Goal: Task Accomplishment & Management: Use online tool/utility

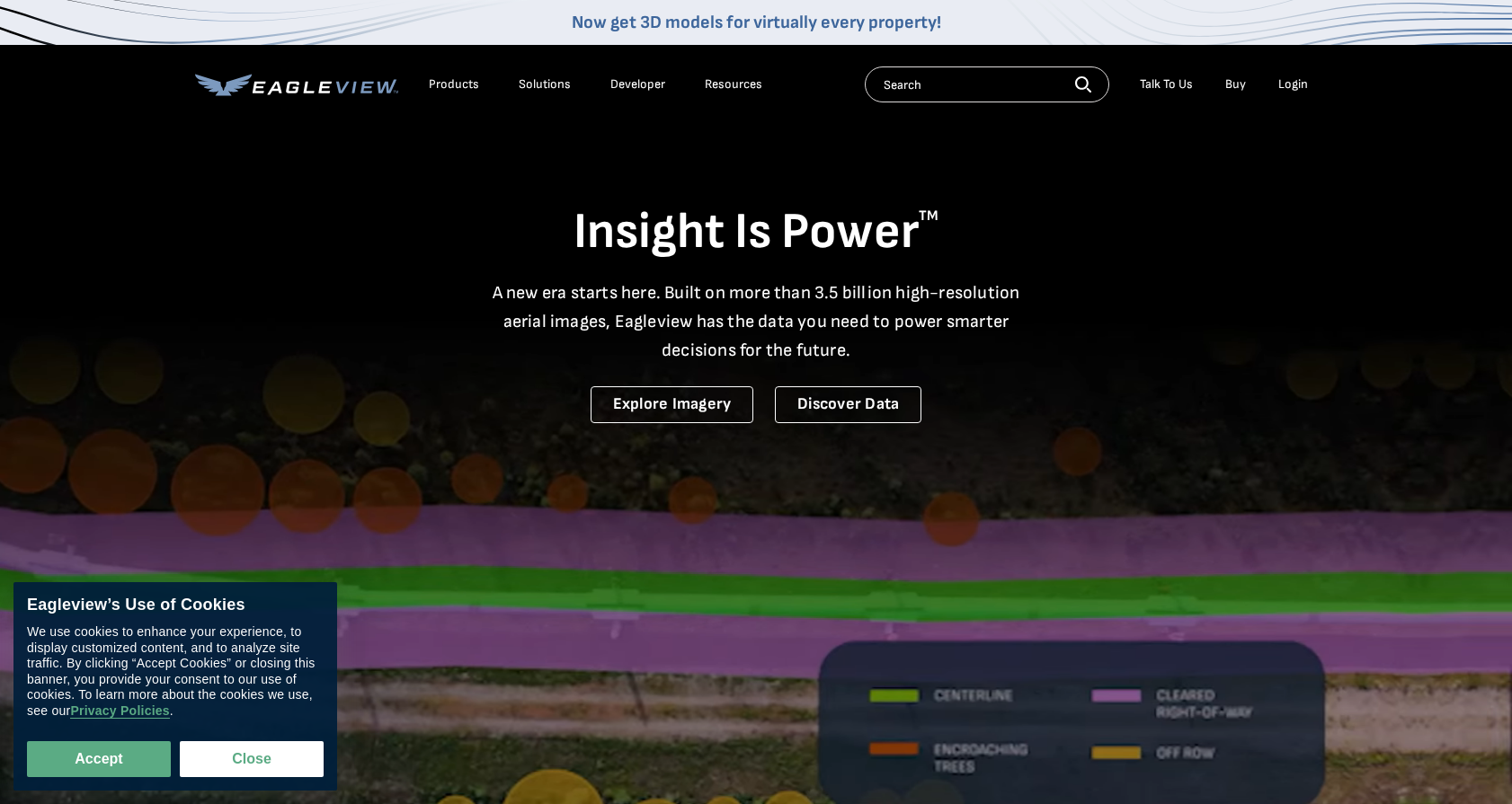
click at [1287, 85] on div "Login" at bounding box center [1292, 85] width 30 height 16
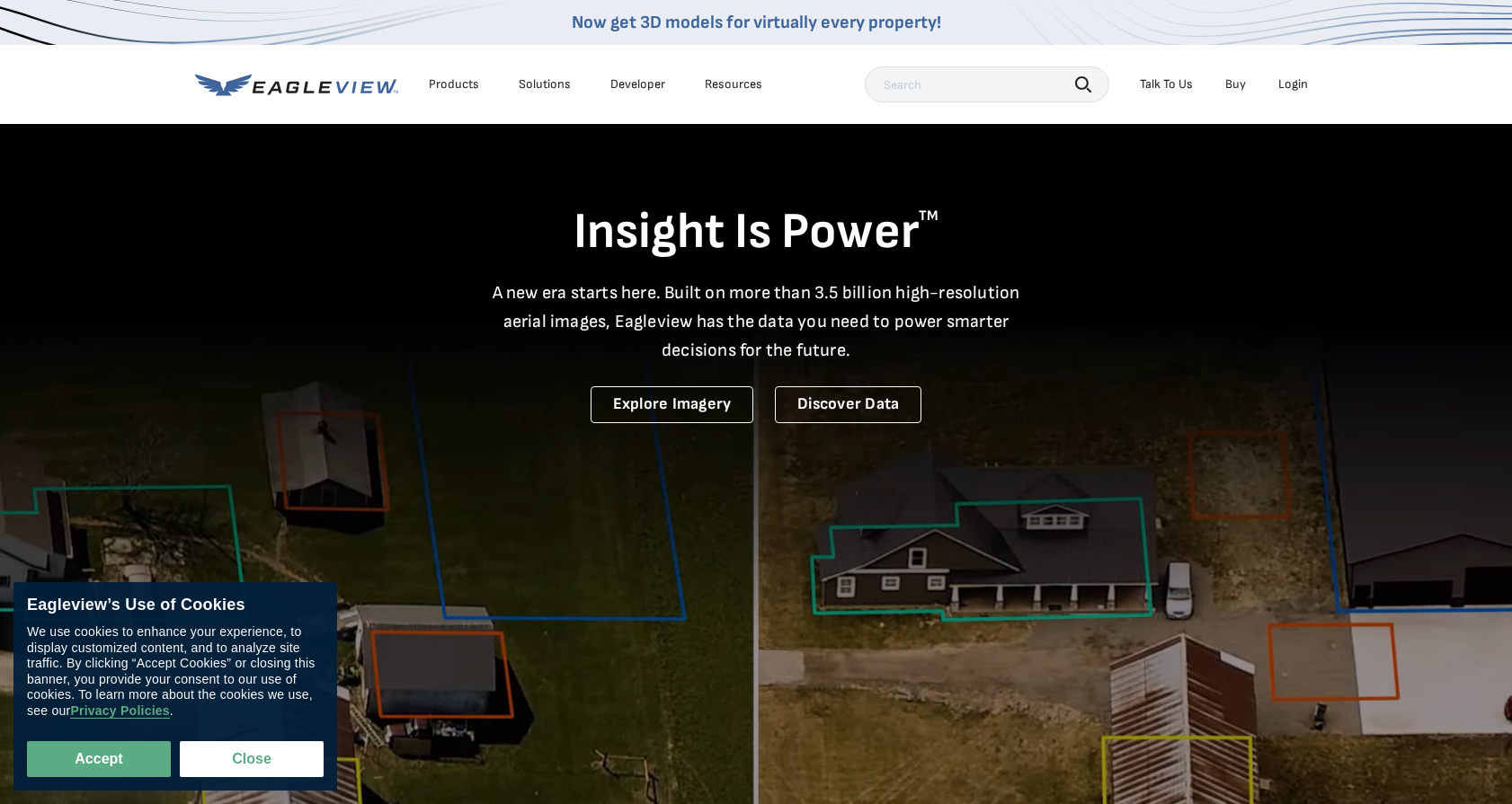
click at [1301, 78] on div "Login" at bounding box center [1292, 85] width 30 height 16
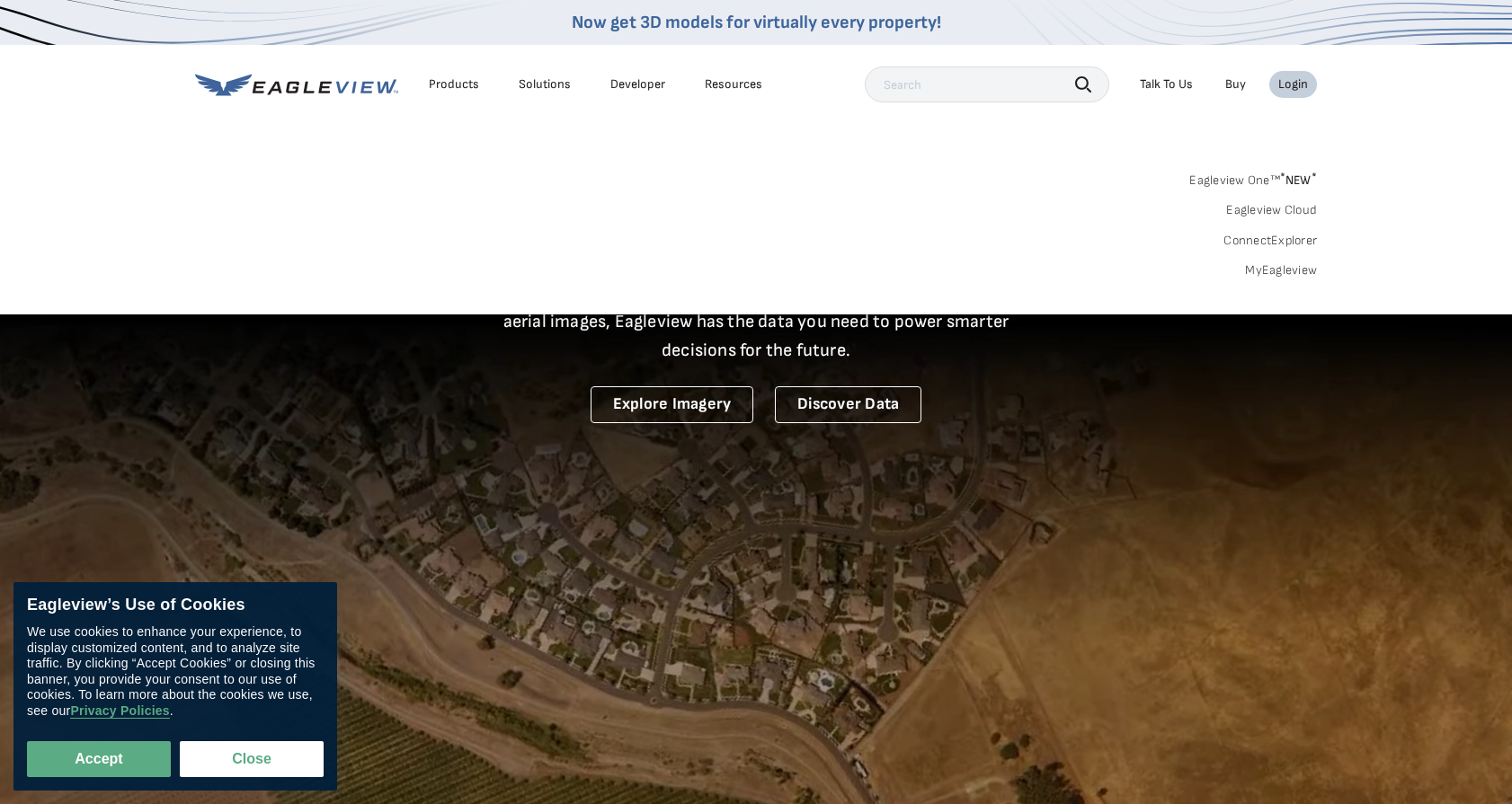
click at [1282, 278] on div "Search Products Our Product Areas Imagery 1-Inch GSD Aerial Imagery *" at bounding box center [756, 230] width 1512 height 169
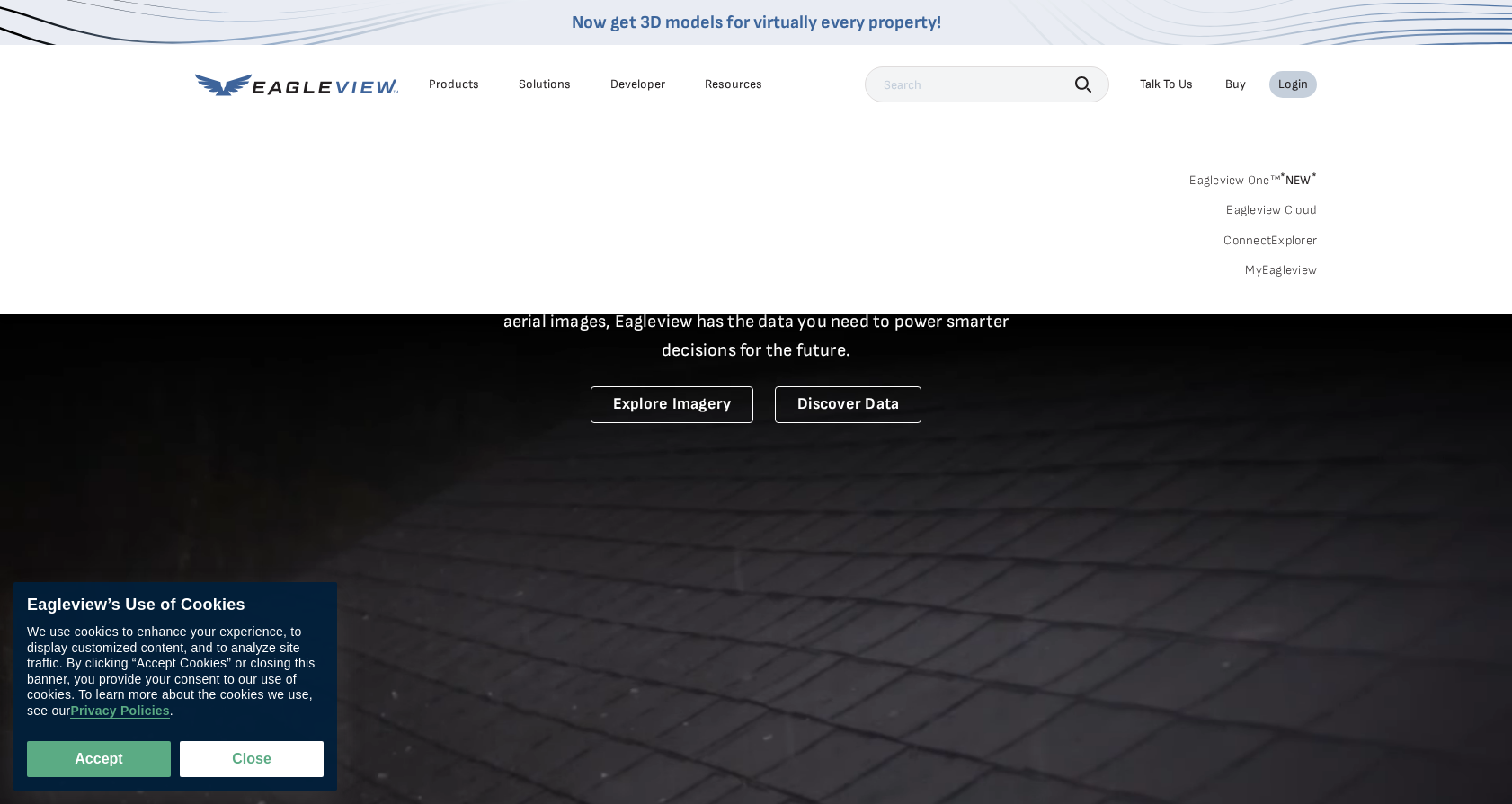
click at [1287, 273] on link "MyEagleview" at bounding box center [1281, 271] width 72 height 16
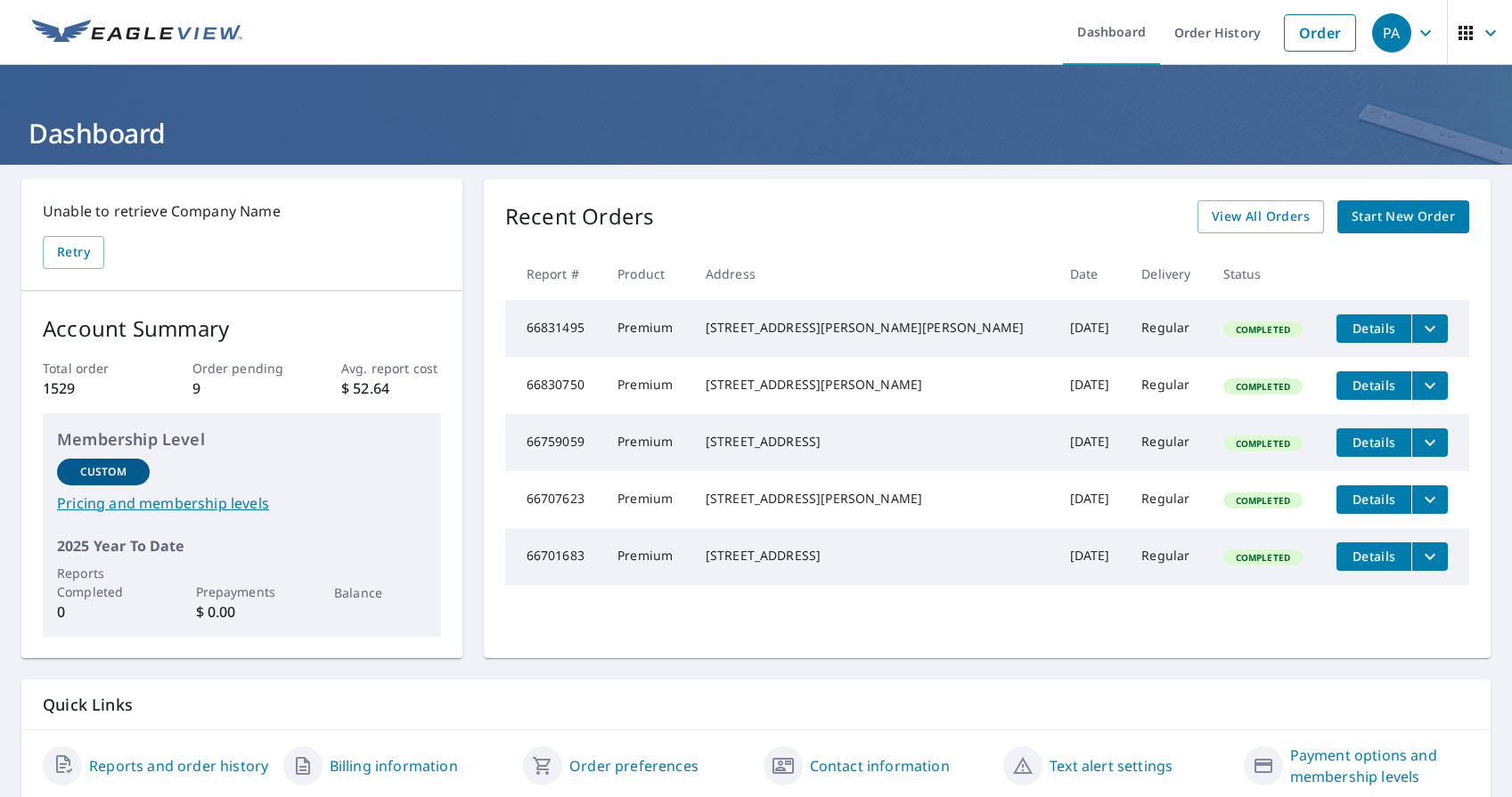
click at [1411, 391] on button "filesDropdownBtn-66830750" at bounding box center [1429, 385] width 36 height 28
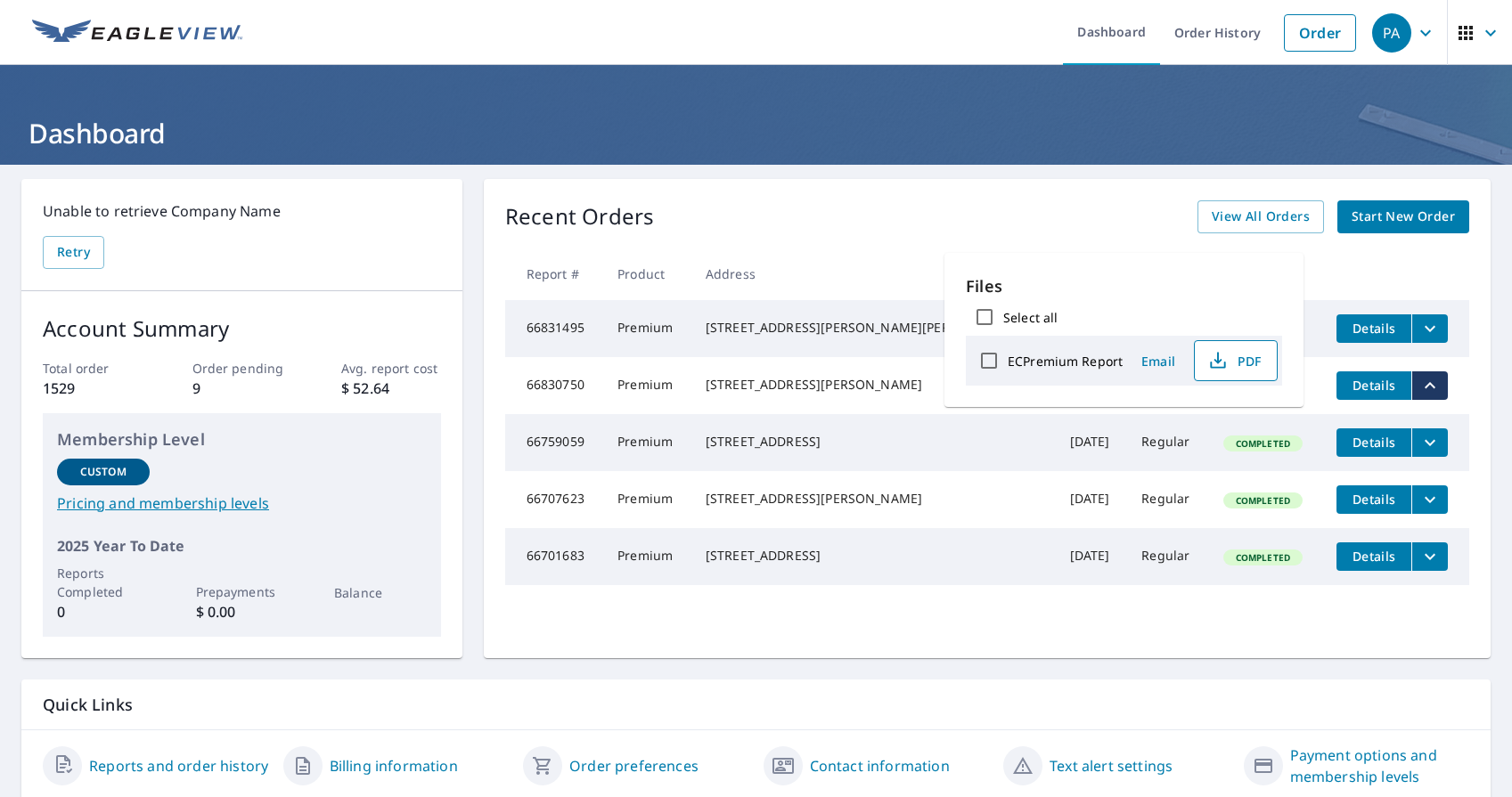
click at [1240, 357] on span "PDF" at bounding box center [1234, 361] width 57 height 21
